Goal: Register for event/course

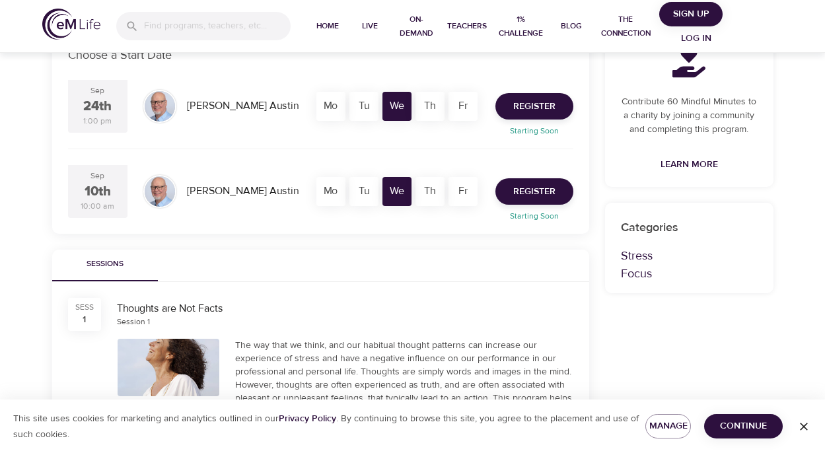
scroll to position [264, 0]
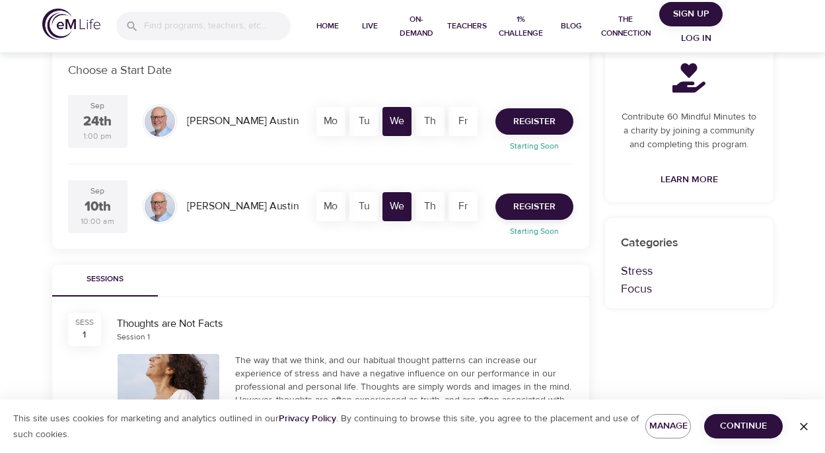
click at [563, 118] on button "Register" at bounding box center [534, 121] width 78 height 26
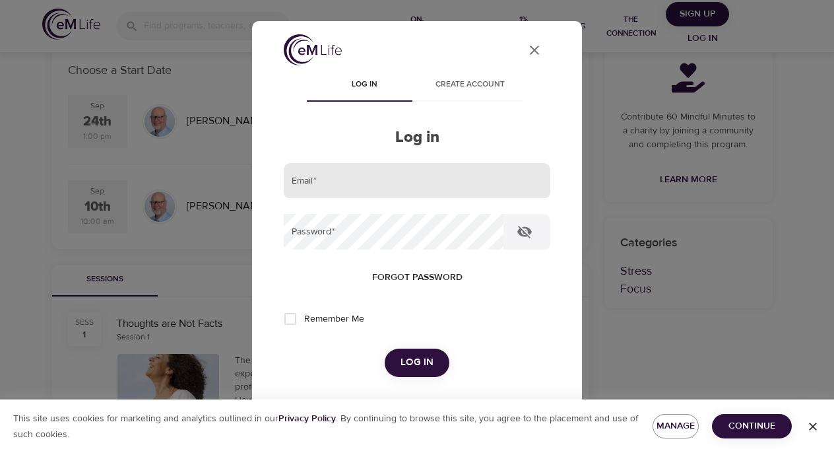
click at [380, 181] on input "email" at bounding box center [417, 181] width 267 height 36
type input "mandrew.austin@riotinto.com"
click at [385, 349] on button "Log in" at bounding box center [417, 363] width 65 height 28
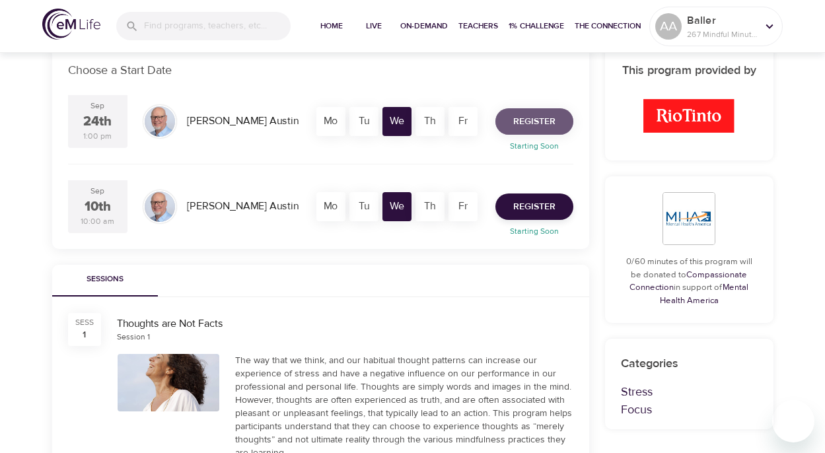
click at [543, 122] on span "Register" at bounding box center [534, 122] width 42 height 17
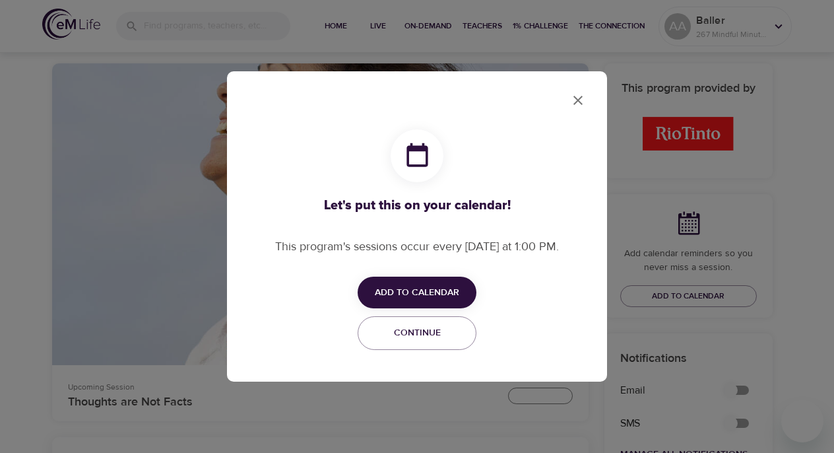
checkbox input "true"
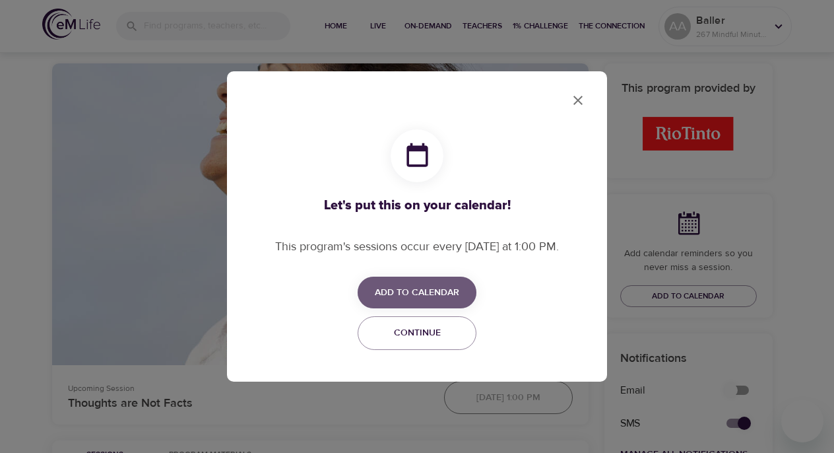
click at [428, 291] on span "Add to Calendar" at bounding box center [417, 293] width 84 height 17
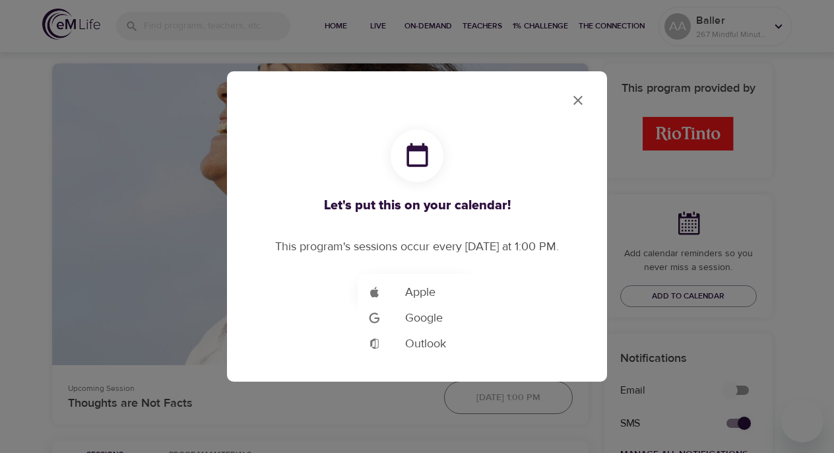
click at [428, 343] on span "Outlook" at bounding box center [425, 344] width 41 height 18
click at [576, 101] on div at bounding box center [417, 226] width 834 height 453
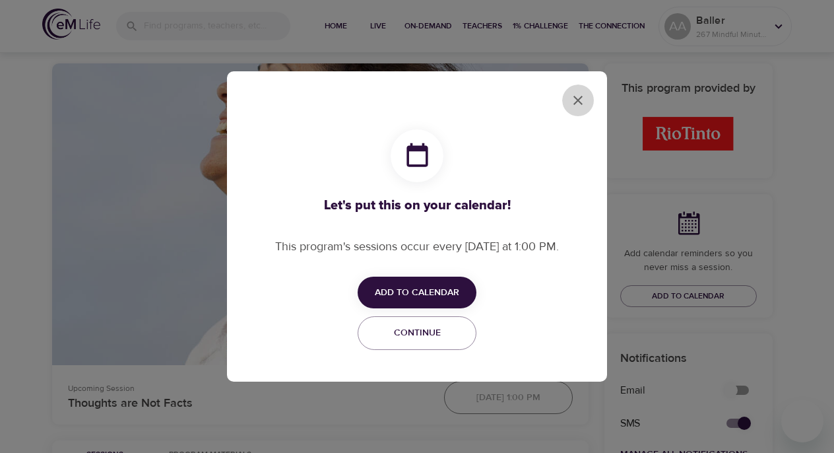
click at [576, 101] on icon "close" at bounding box center [578, 100] width 16 height 16
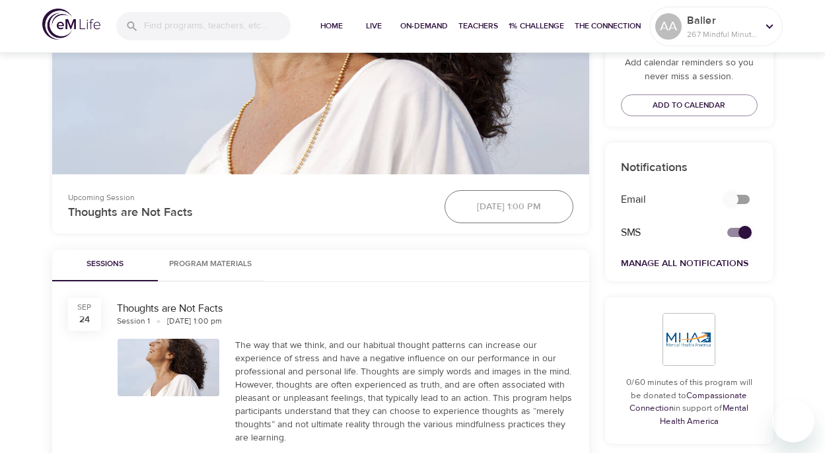
scroll to position [462, 0]
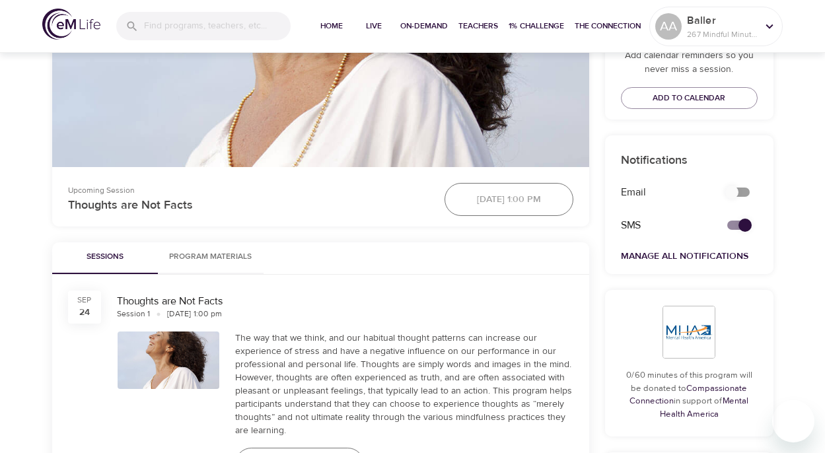
click at [745, 193] on input "secondary checkbox" at bounding box center [731, 192] width 75 height 25
checkbox input "true"
click at [743, 226] on input "secondary checkbox" at bounding box center [744, 225] width 75 height 25
checkbox input "false"
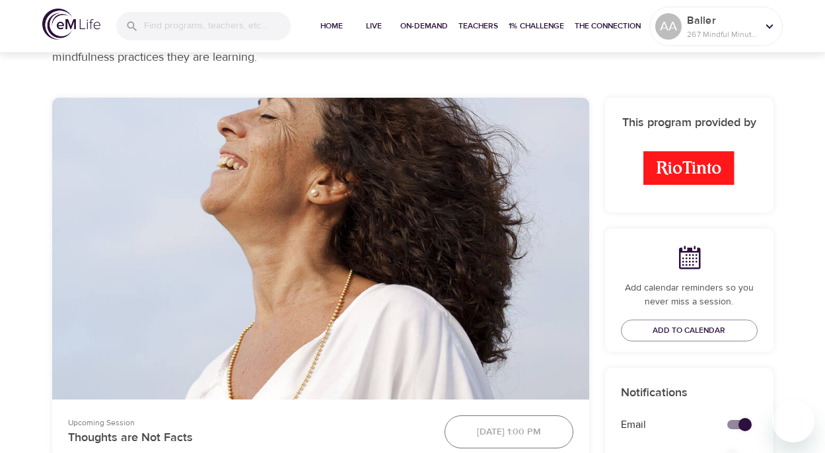
scroll to position [132, 0]
